Goal: Find specific page/section: Find specific page/section

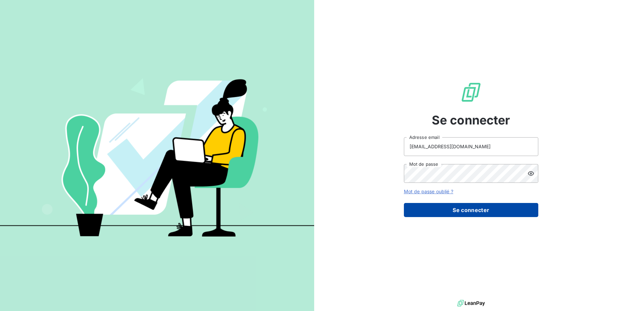
click at [468, 213] on button "Se connecter" at bounding box center [471, 210] width 134 height 14
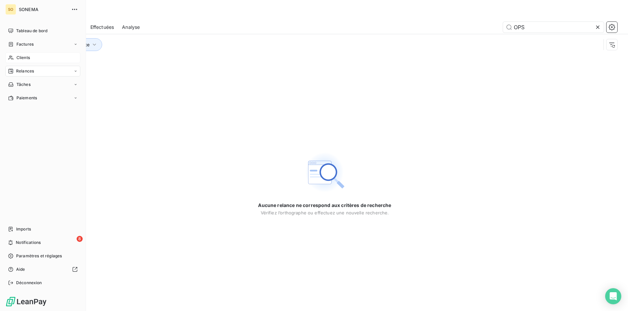
click at [26, 59] on span "Clients" at bounding box center [22, 58] width 13 height 6
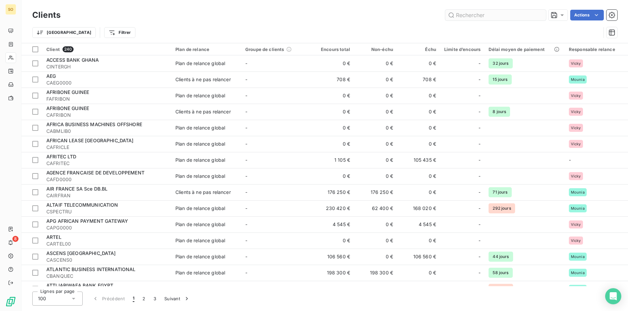
click at [481, 17] on input "text" at bounding box center [495, 15] width 101 height 11
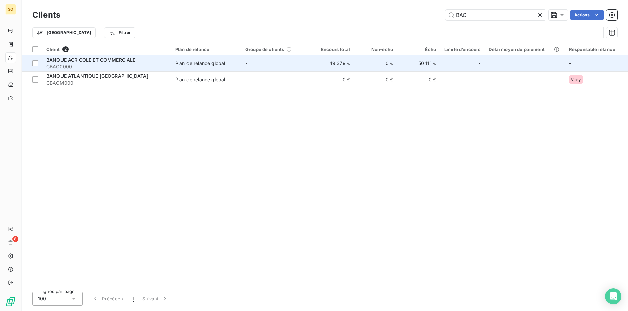
type input "BAC"
click at [53, 60] on span "BANQUE AGRICOLE ET COMMERCIALE" at bounding box center [90, 60] width 89 height 6
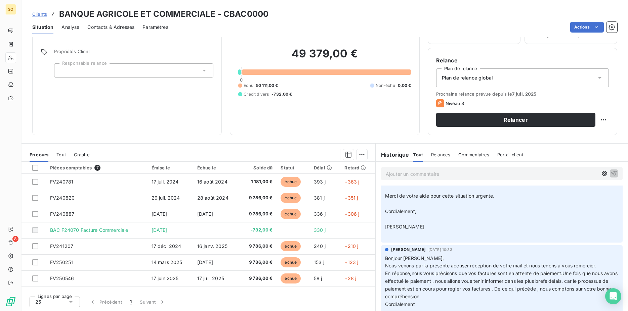
scroll to position [480, 0]
